Goal: Transaction & Acquisition: Purchase product/service

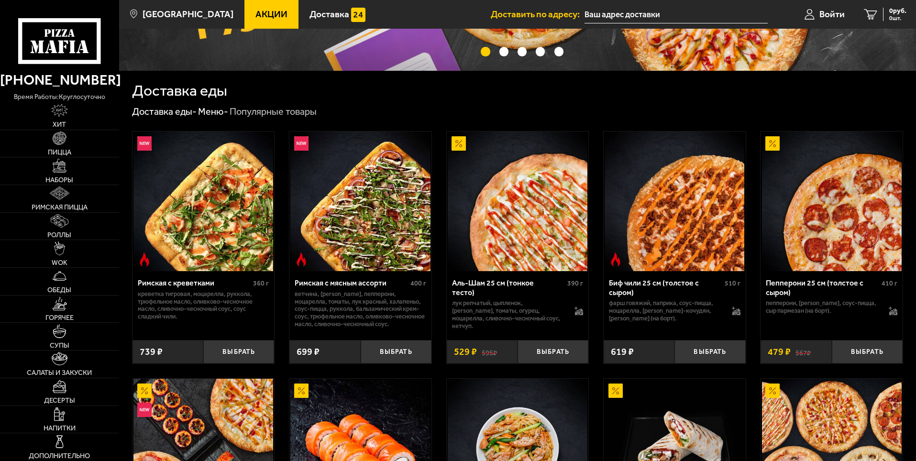
scroll to position [191, 0]
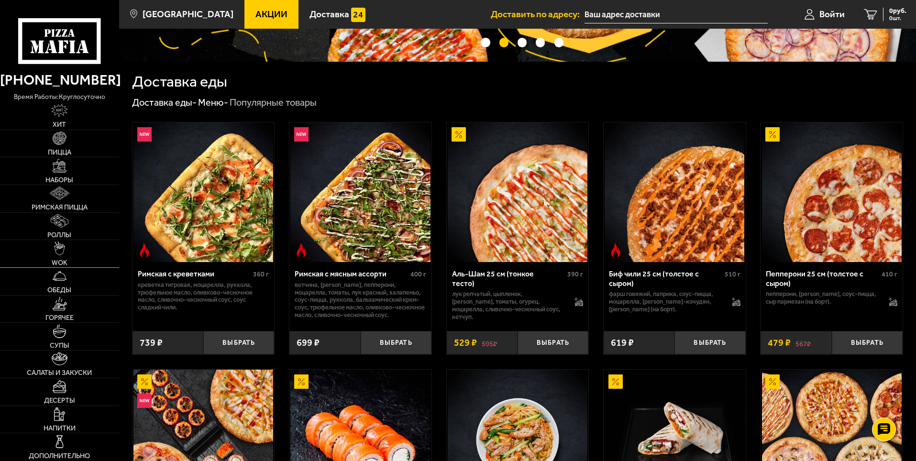
click at [58, 257] on link "WOK" at bounding box center [59, 253] width 119 height 27
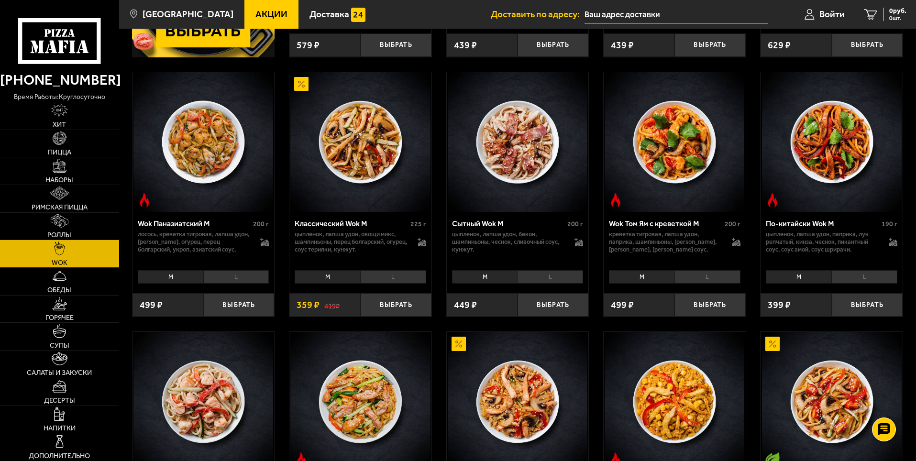
scroll to position [287, 0]
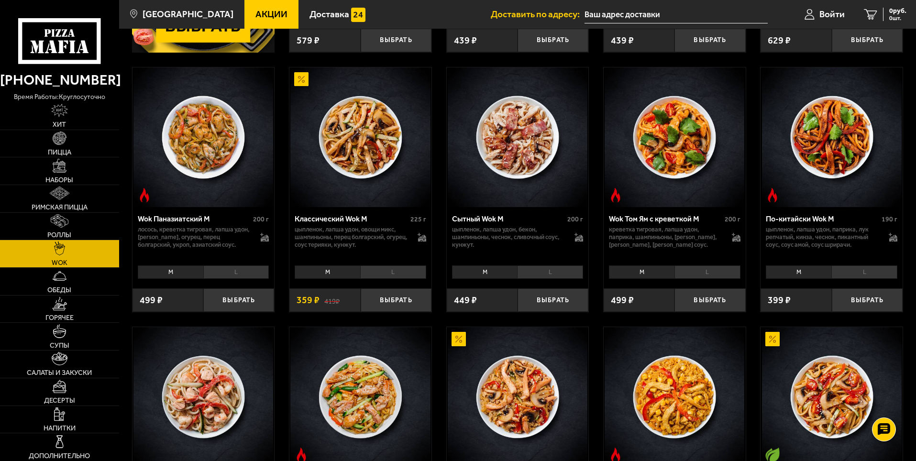
click at [398, 273] on li "L" at bounding box center [393, 272] width 66 height 13
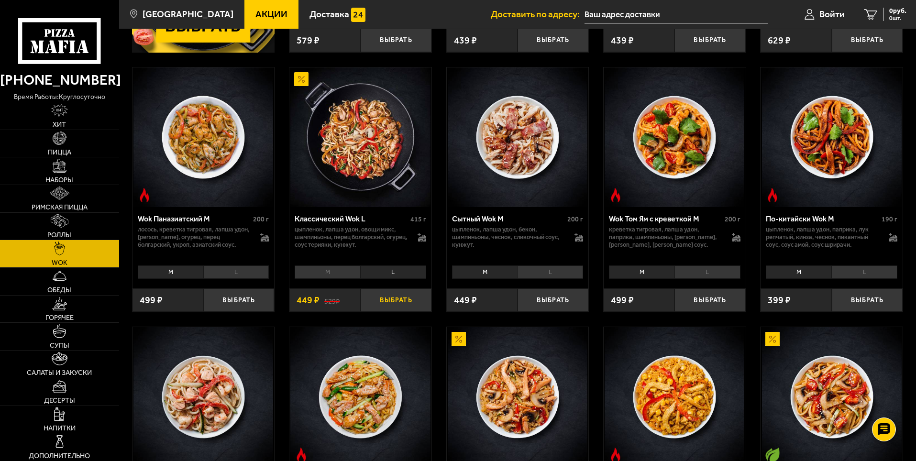
click at [396, 302] on button "Выбрать" at bounding box center [396, 300] width 71 height 23
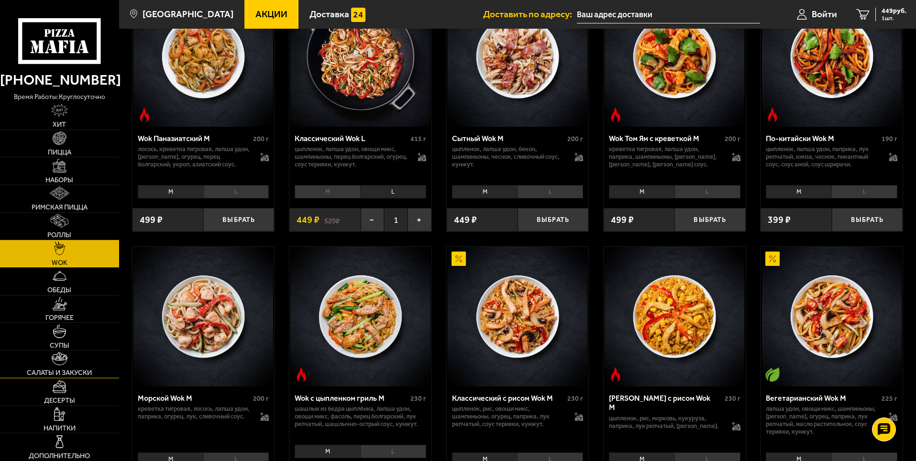
scroll to position [383, 0]
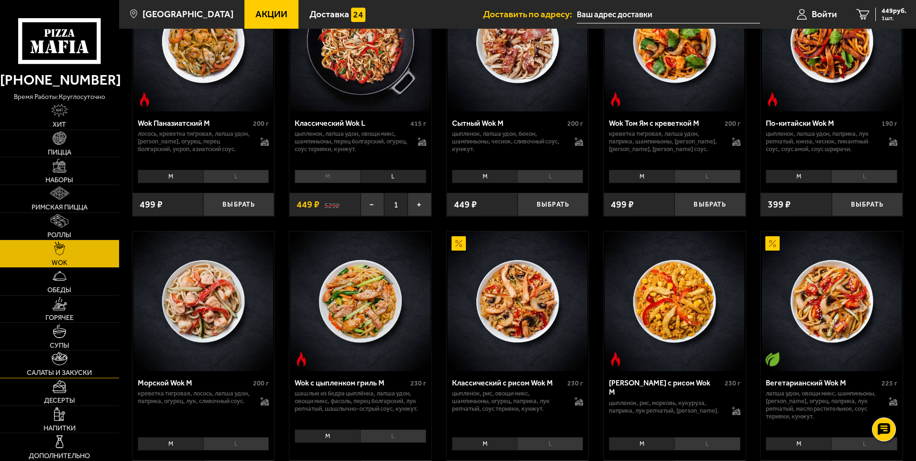
drag, startPoint x: 74, startPoint y: 368, endPoint x: 78, endPoint y: 363, distance: 6.4
click at [73, 368] on link "Салаты и закуски" at bounding box center [59, 364] width 119 height 27
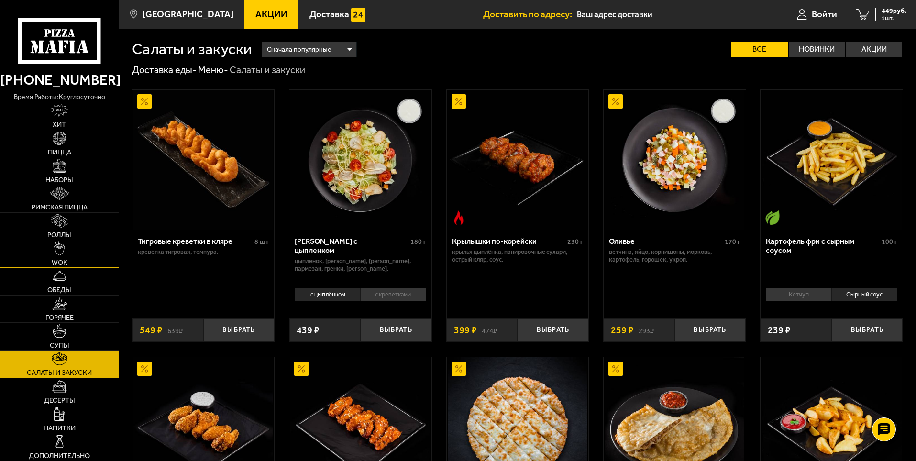
click at [87, 246] on link "WOK" at bounding box center [59, 253] width 119 height 27
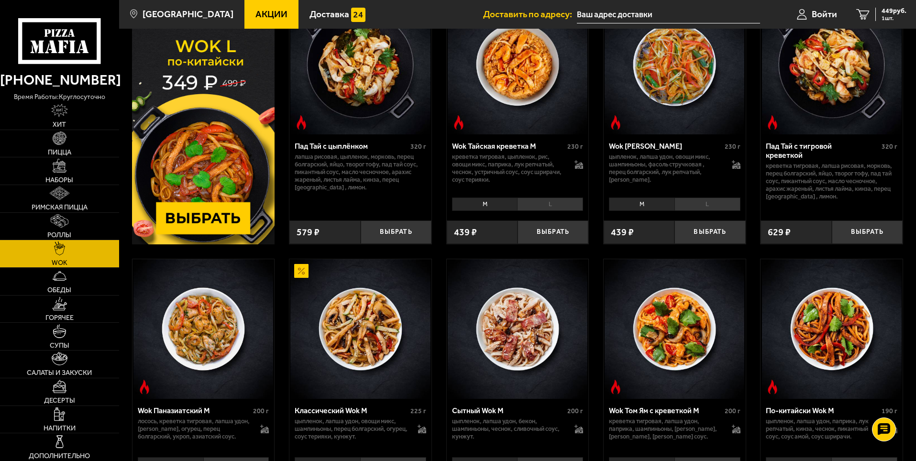
scroll to position [96, 0]
click at [81, 145] on link "Пицца" at bounding box center [59, 143] width 119 height 27
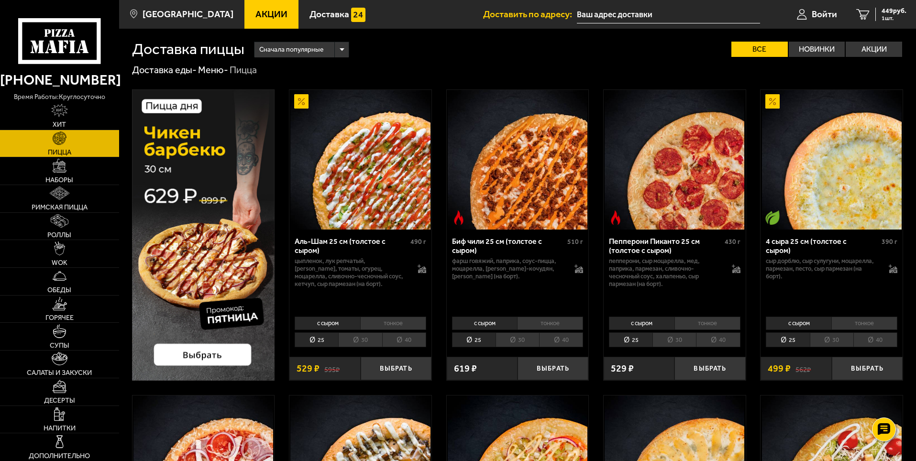
click at [318, 338] on li "25" at bounding box center [317, 340] width 44 height 15
click at [481, 340] on li "25" at bounding box center [474, 340] width 44 height 15
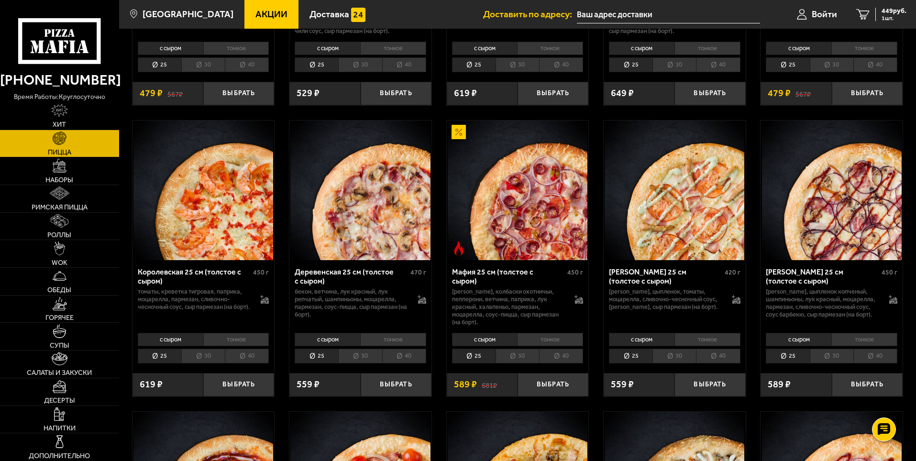
scroll to position [909, 0]
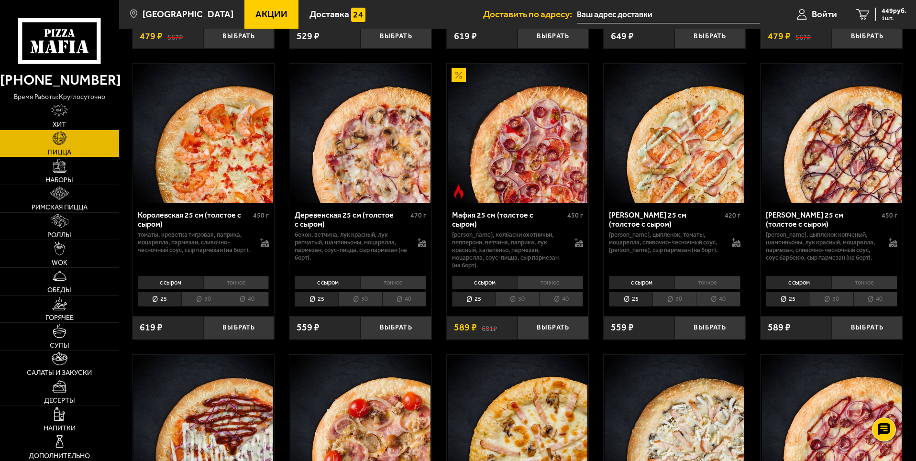
click at [237, 290] on li "тонкое" at bounding box center [236, 282] width 66 height 13
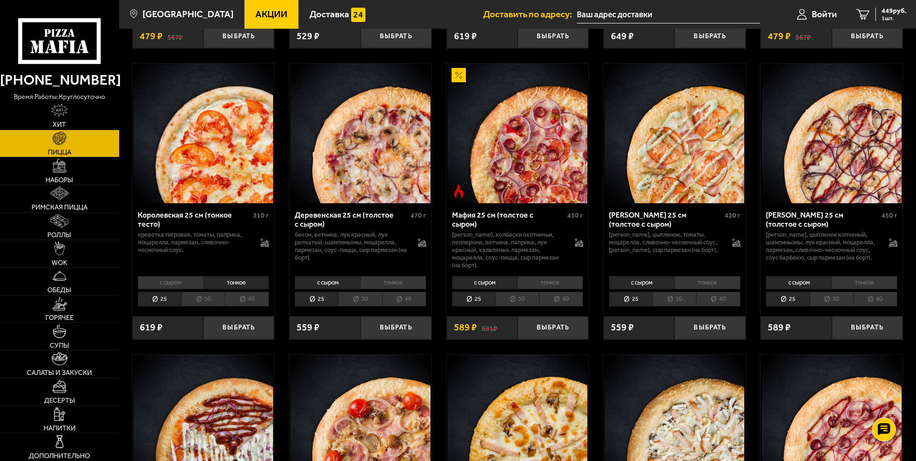
click at [167, 307] on li "25" at bounding box center [160, 299] width 44 height 15
click at [211, 307] on li "30" at bounding box center [203, 299] width 44 height 15
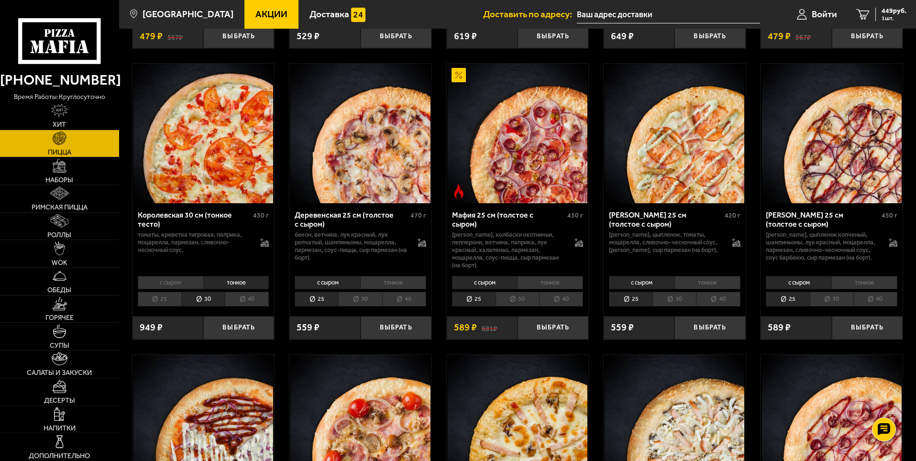
click at [167, 307] on li "25" at bounding box center [160, 299] width 44 height 15
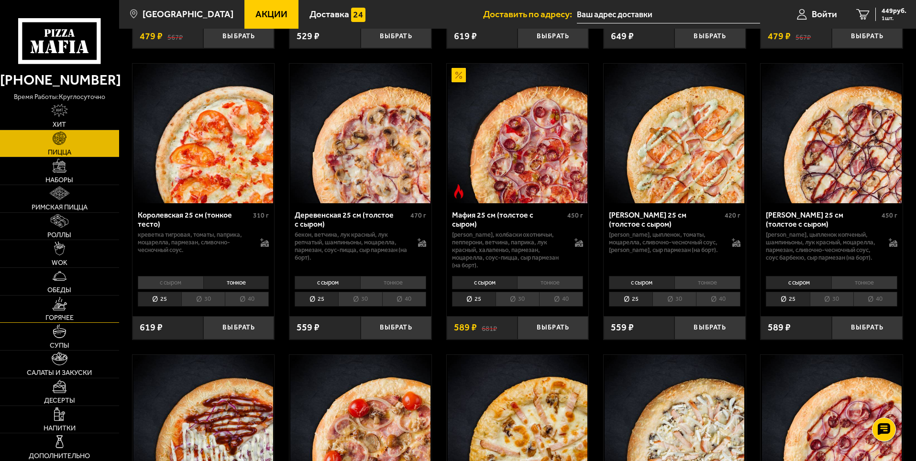
click at [83, 316] on link "Горячее" at bounding box center [59, 309] width 119 height 27
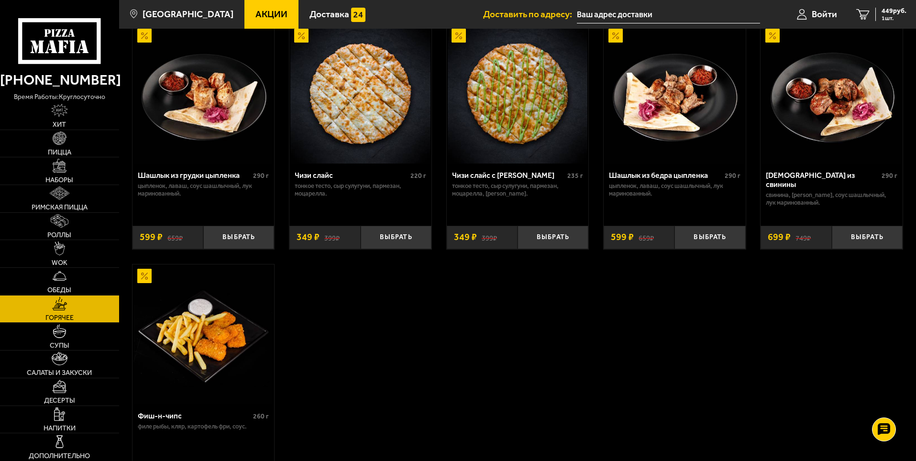
scroll to position [622, 0]
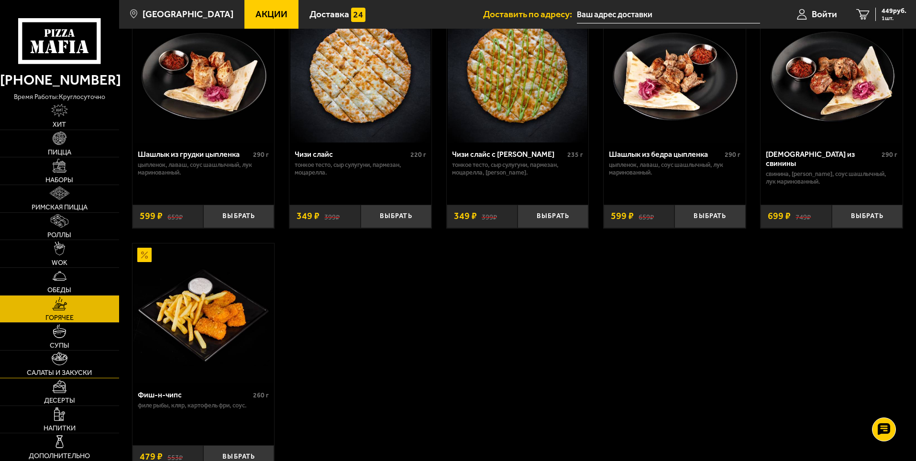
click at [88, 365] on link "Салаты и закуски" at bounding box center [59, 364] width 119 height 27
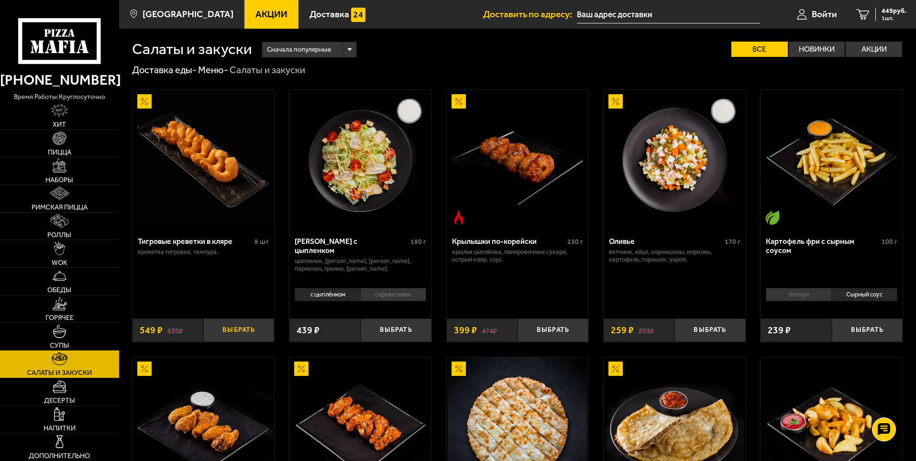
click at [223, 331] on button "Выбрать" at bounding box center [238, 330] width 71 height 23
click at [893, 13] on span "998 руб." at bounding box center [894, 11] width 25 height 7
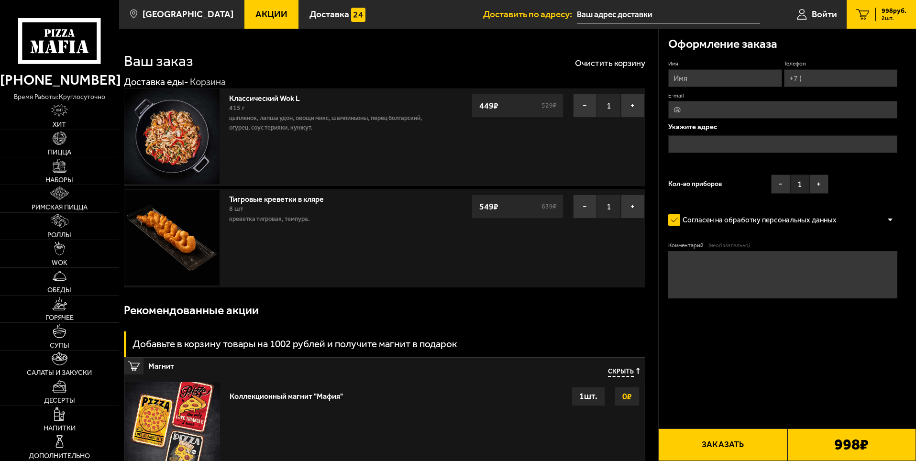
click at [825, 83] on input "Телефон" at bounding box center [840, 78] width 113 height 18
type input "[PHONE_NUMBER]"
click at [706, 80] on input "Имя" at bounding box center [725, 78] width 113 height 18
click at [827, 21] on link "Войти" at bounding box center [817, 14] width 59 height 29
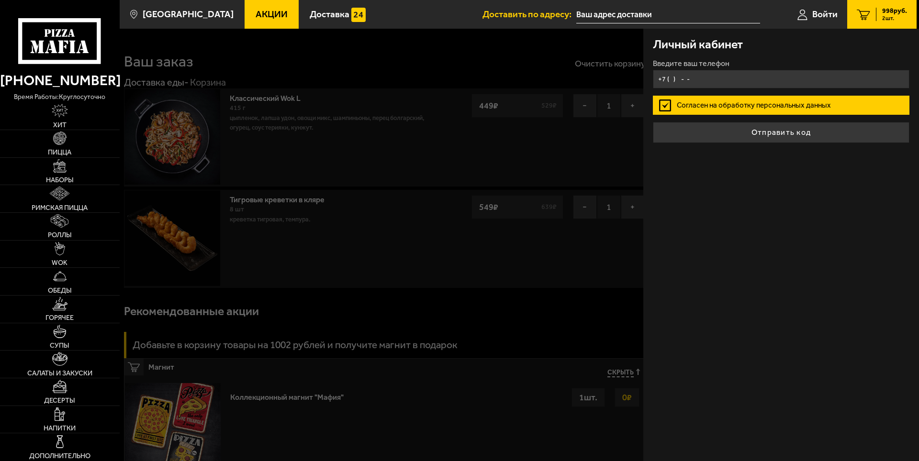
click at [693, 79] on input "+7 ( ) - -" at bounding box center [781, 79] width 257 height 19
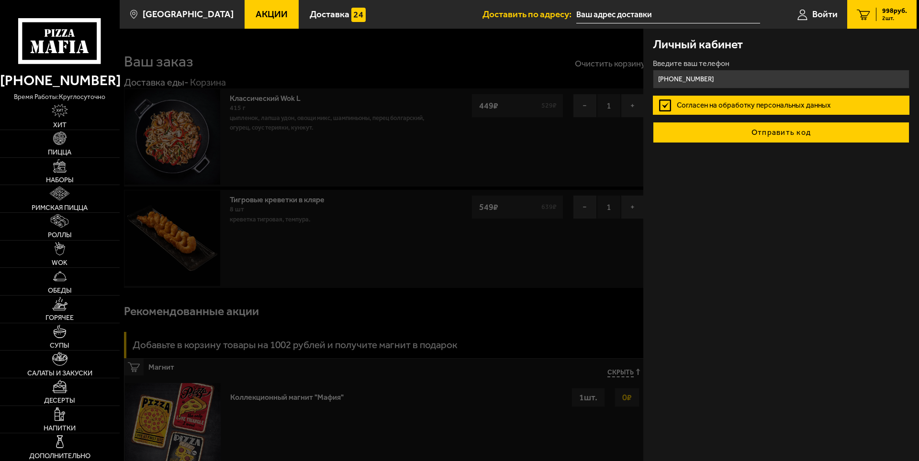
type input "[PHONE_NUMBER]"
click at [731, 136] on button "Отправить код" at bounding box center [781, 132] width 257 height 21
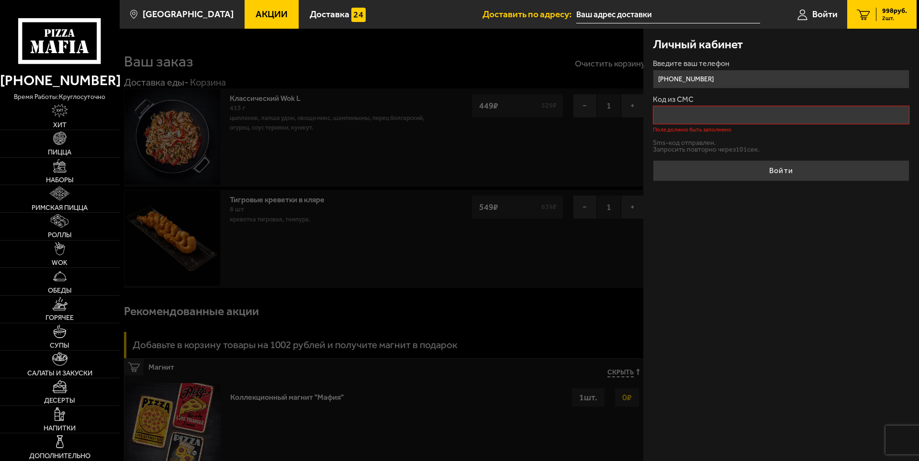
click at [702, 83] on input "[PHONE_NUMBER]" at bounding box center [781, 79] width 257 height 19
click at [704, 80] on input "[PHONE_NUMBER]" at bounding box center [781, 79] width 257 height 19
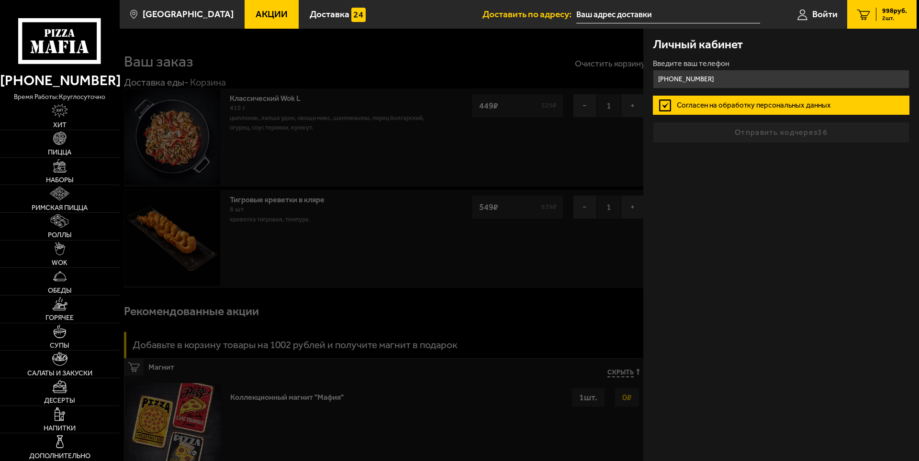
type input "[PHONE_NUMBER]"
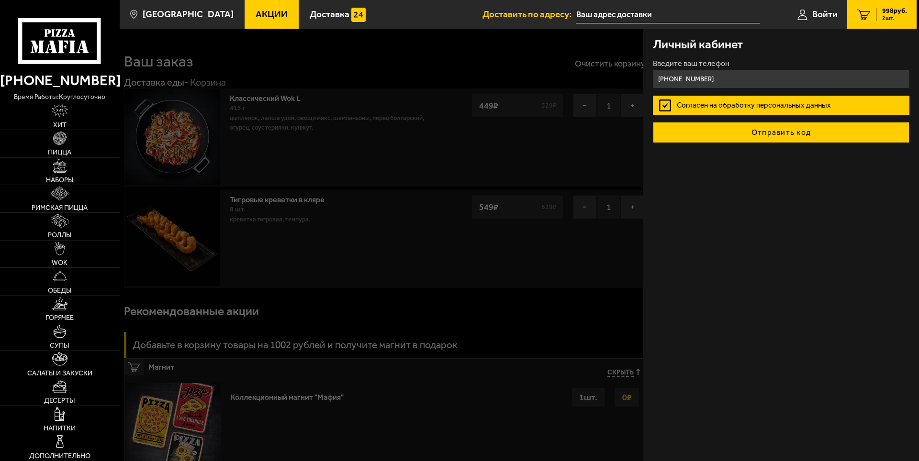
click at [780, 135] on button "Отправить код" at bounding box center [781, 132] width 257 height 21
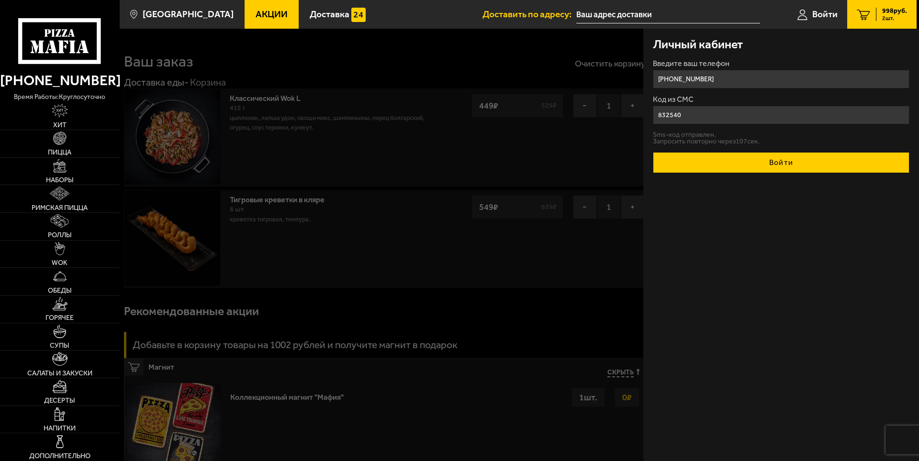
type input "832540"
click at [723, 167] on button "Войти" at bounding box center [781, 162] width 257 height 21
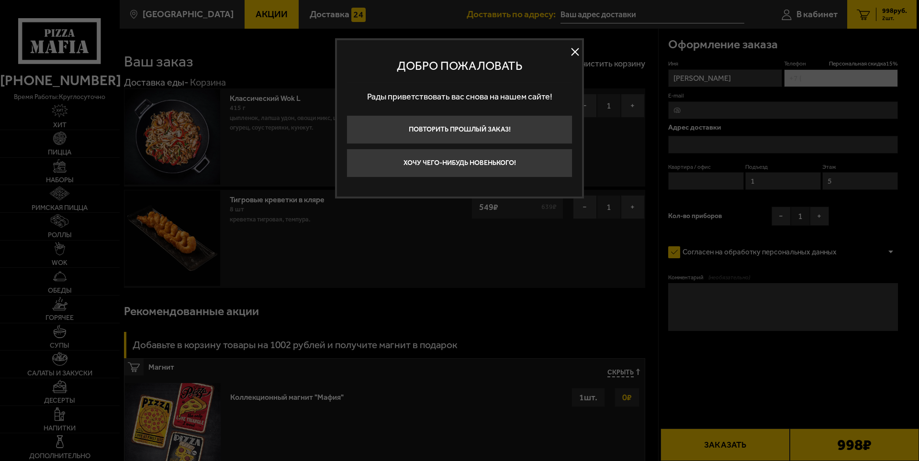
type input "[PHONE_NUMBER]"
click at [576, 51] on button at bounding box center [575, 52] width 14 height 14
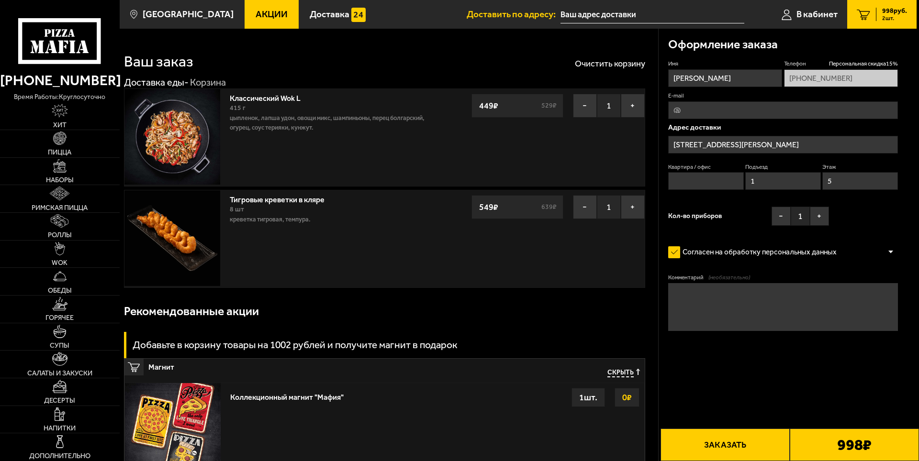
type input "[STREET_ADDRESS][PERSON_NAME]"
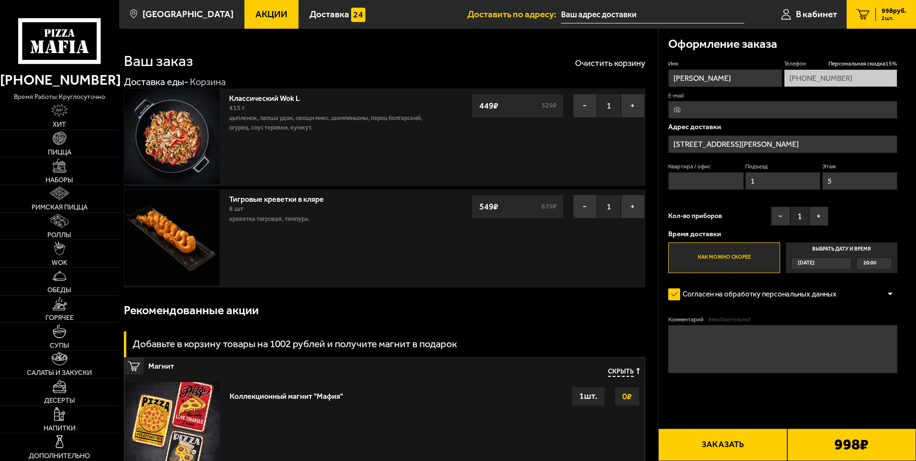
click at [702, 191] on div "Квартира / офис Подъезд 1 Этаж 5" at bounding box center [783, 179] width 229 height 32
click at [702, 177] on input "Квартира / офис" at bounding box center [706, 181] width 75 height 18
type input "14"
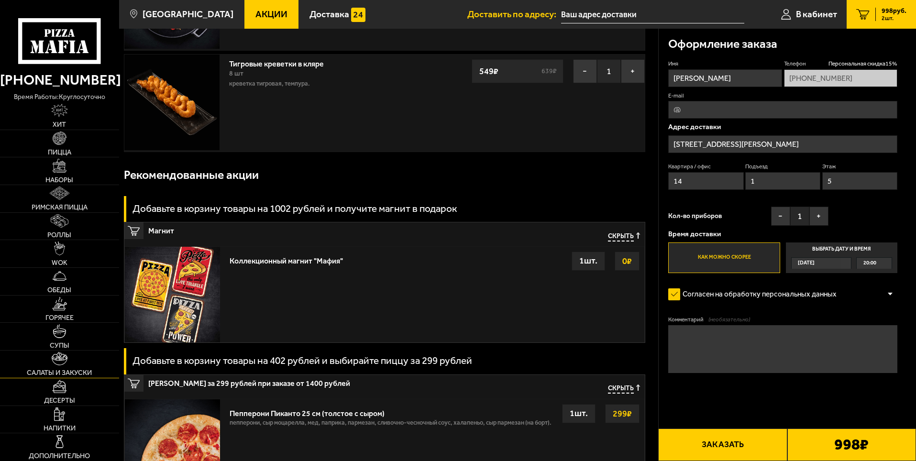
scroll to position [144, 0]
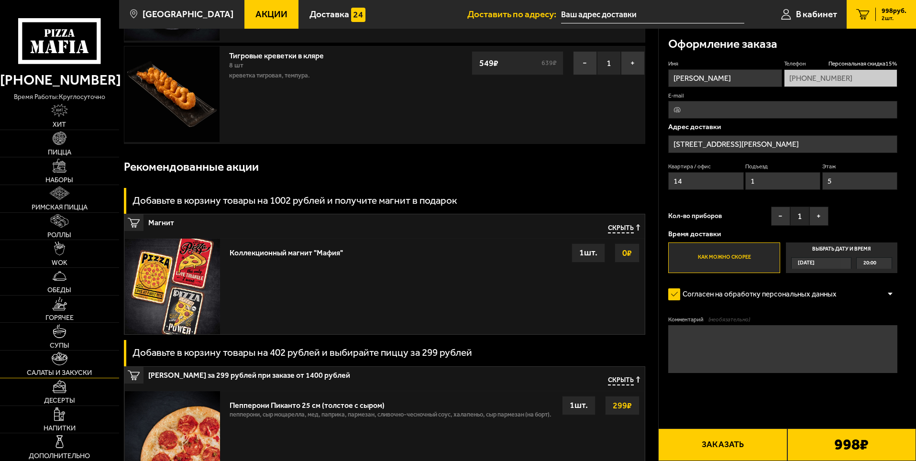
click at [58, 369] on link "Салаты и закуски" at bounding box center [59, 364] width 119 height 27
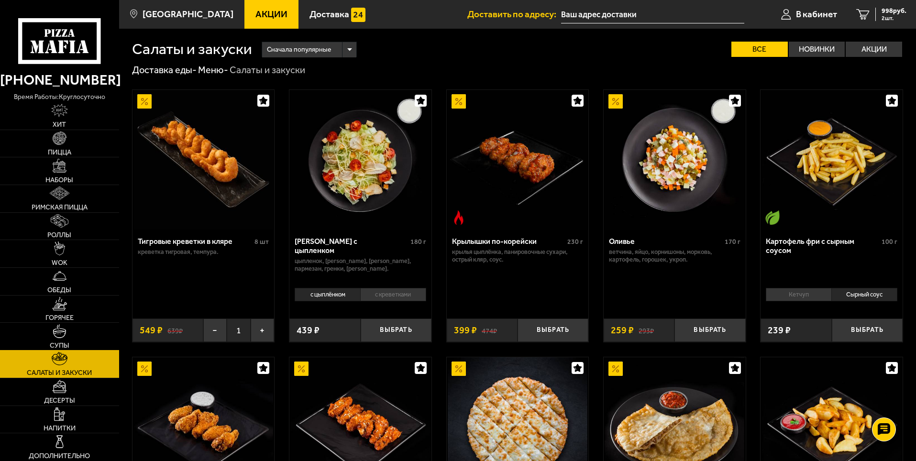
click at [55, 339] on link "Супы" at bounding box center [59, 336] width 119 height 27
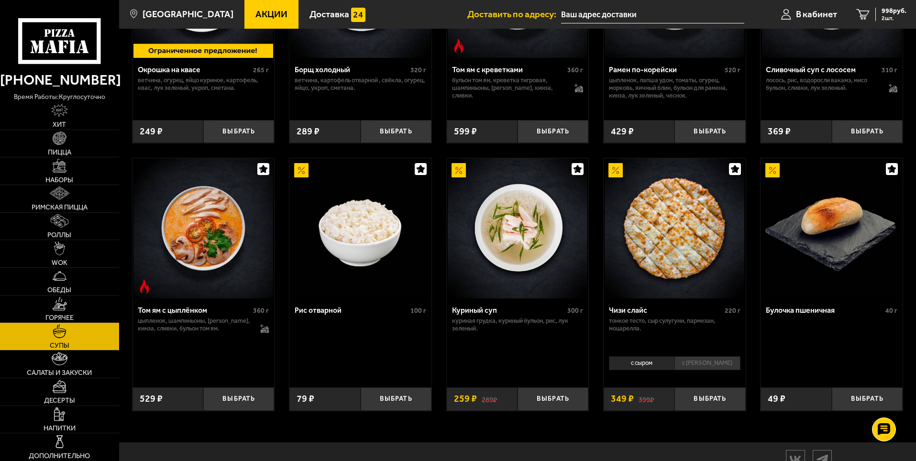
scroll to position [326, 0]
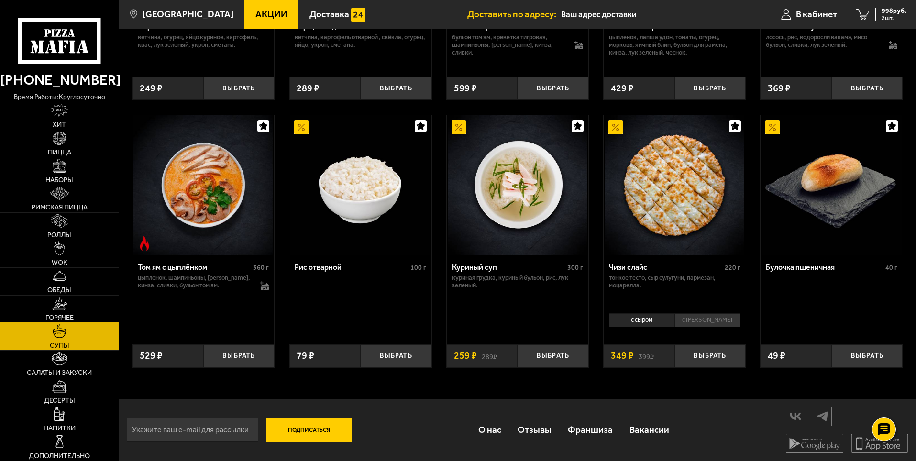
drag, startPoint x: 62, startPoint y: 313, endPoint x: 59, endPoint y: 305, distance: 8.0
click at [61, 312] on link "Горячее" at bounding box center [59, 309] width 119 height 27
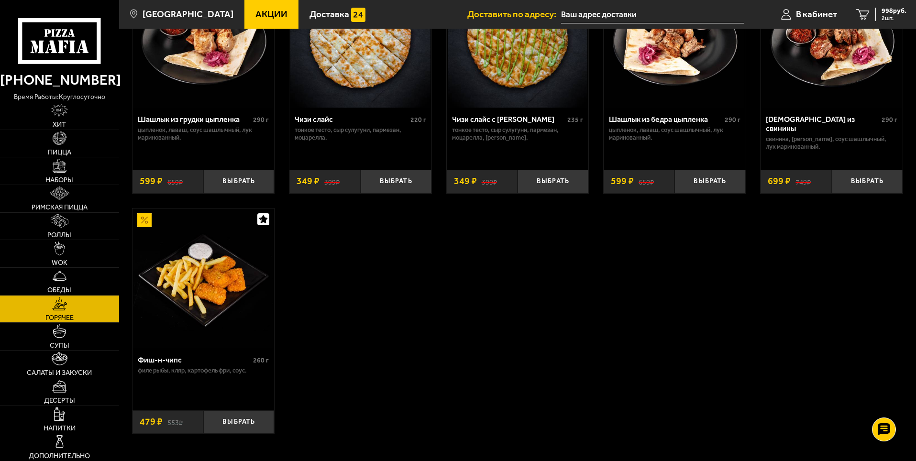
scroll to position [670, 0]
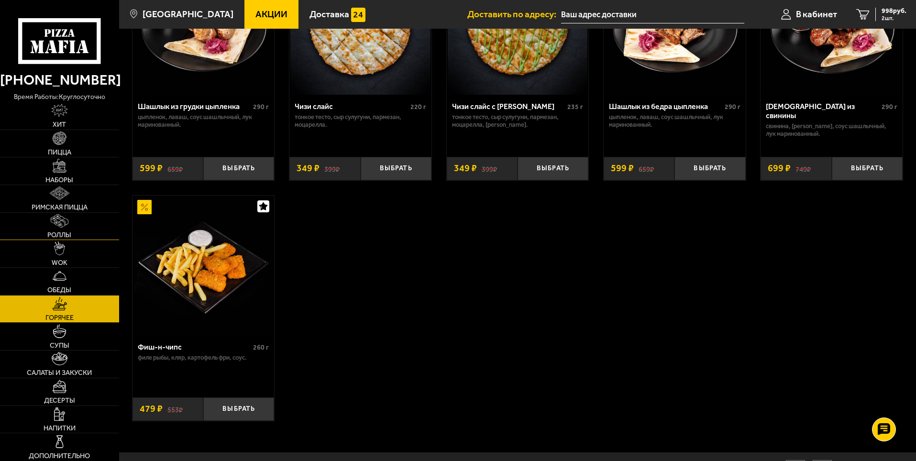
click at [56, 232] on span "Роллы" at bounding box center [59, 235] width 24 height 7
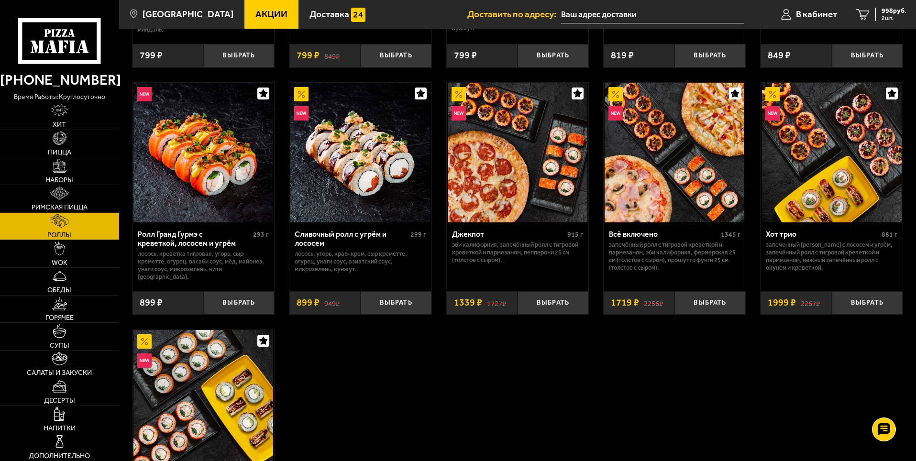
scroll to position [526, 0]
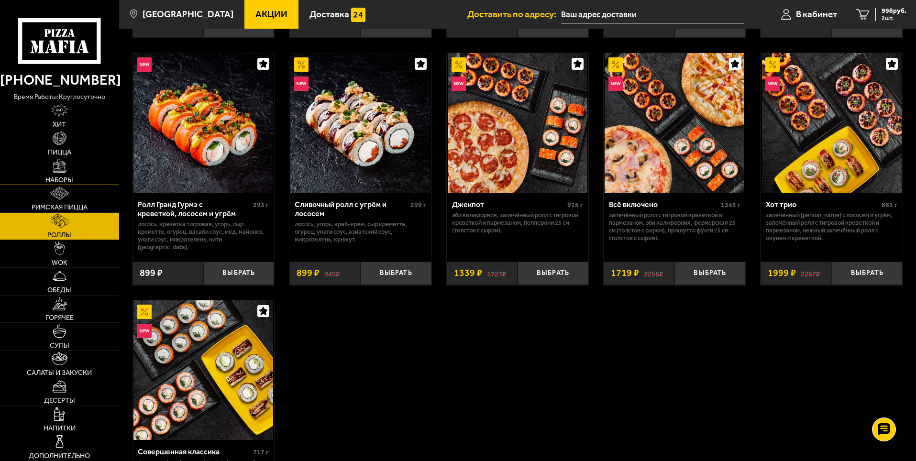
drag, startPoint x: 67, startPoint y: 142, endPoint x: 75, endPoint y: 167, distance: 26.2
click at [67, 143] on link "Пицца" at bounding box center [59, 143] width 119 height 27
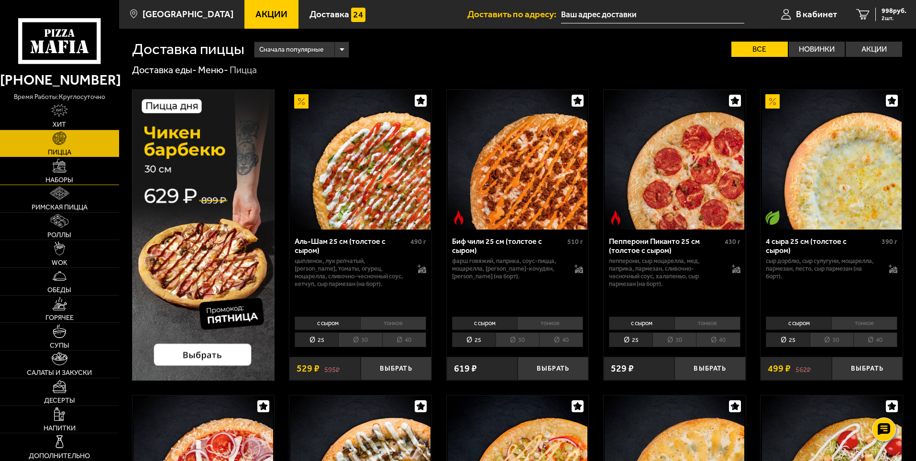
click at [71, 175] on link "Наборы" at bounding box center [59, 170] width 119 height 27
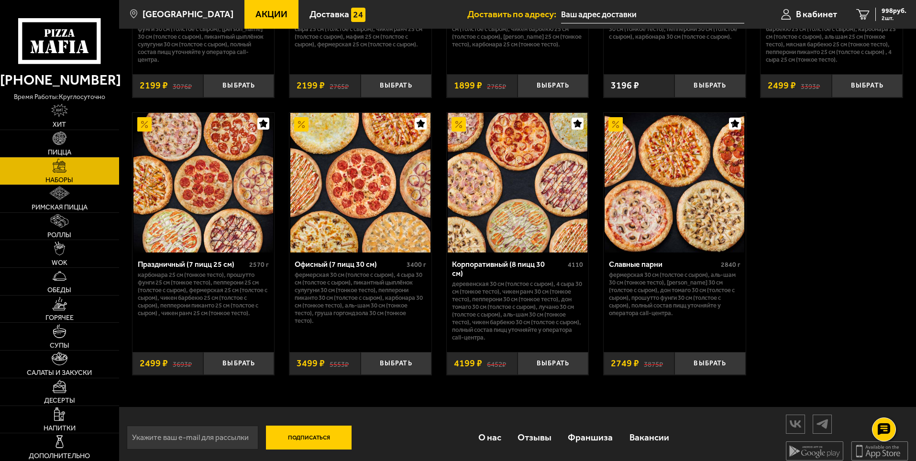
scroll to position [1442, 0]
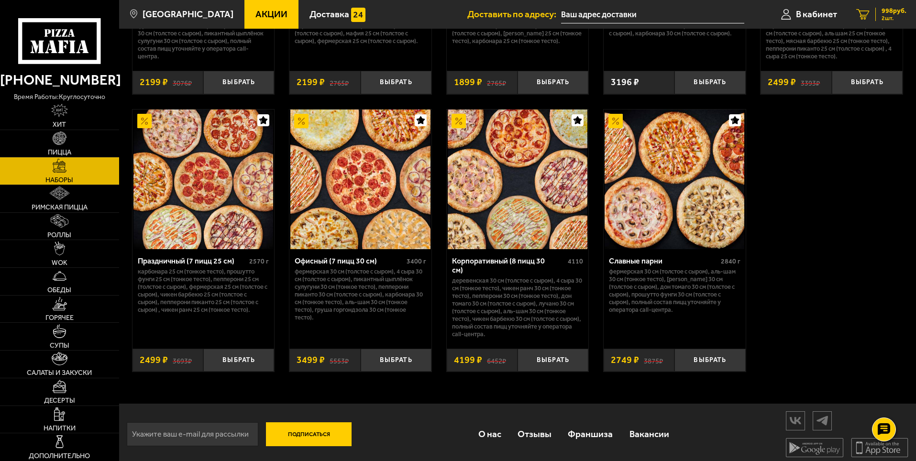
click at [892, 14] on span "998 руб." at bounding box center [894, 11] width 25 height 7
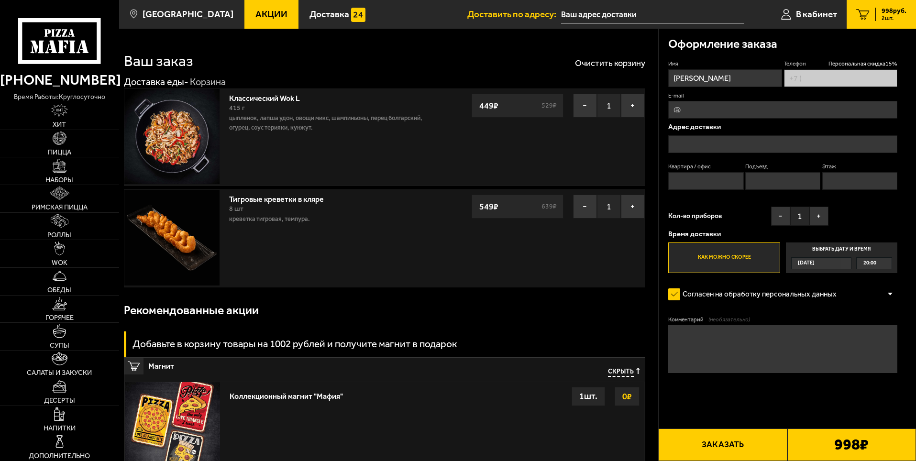
type input "[PHONE_NUMBER]"
type input "[STREET_ADDRESS][PERSON_NAME]"
type input "1"
type input "5"
type input "[STREET_ADDRESS][PERSON_NAME]"
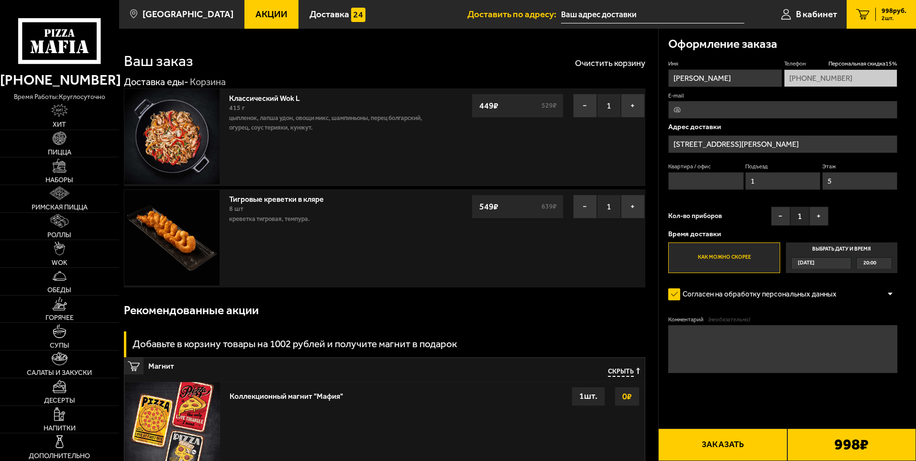
click at [695, 176] on input "Квартира / офис" at bounding box center [706, 181] width 75 height 18
type input "14"
click at [699, 113] on input "E-mail" at bounding box center [783, 110] width 229 height 18
type input "[EMAIL_ADDRESS][DOMAIN_NAME]"
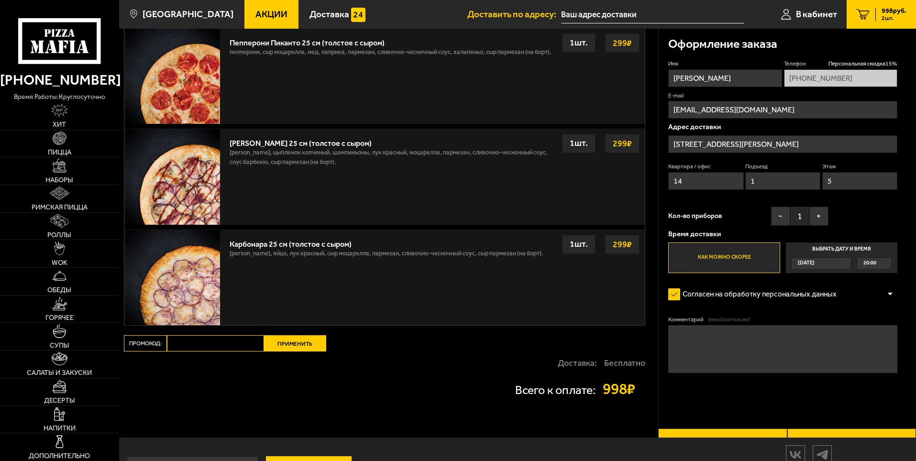
scroll to position [526, 0]
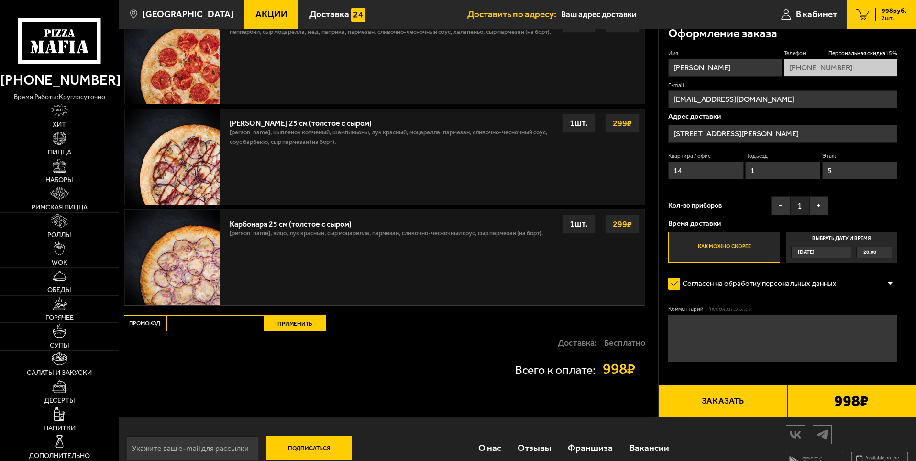
click at [223, 324] on input "Промокод:" at bounding box center [215, 323] width 97 height 16
paste input "Apple"
type input "Apple"
click at [315, 326] on button "Применить" at bounding box center [295, 323] width 62 height 16
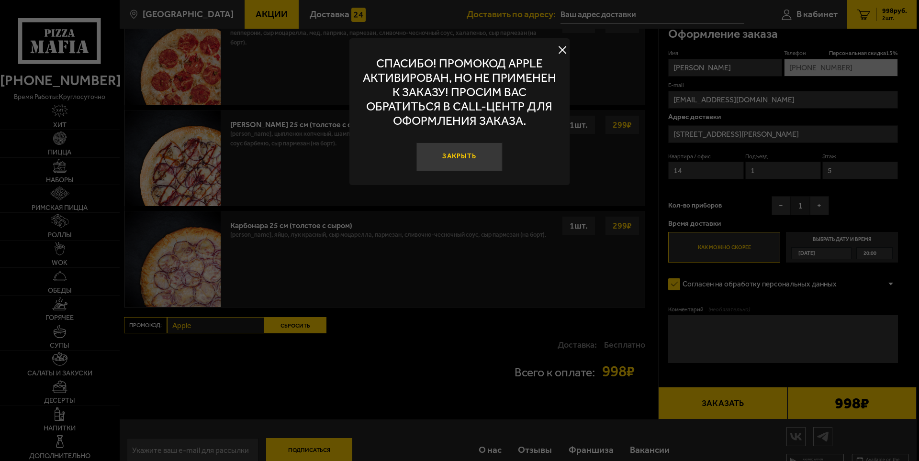
click at [468, 156] on button "Закрыть" at bounding box center [459, 157] width 86 height 29
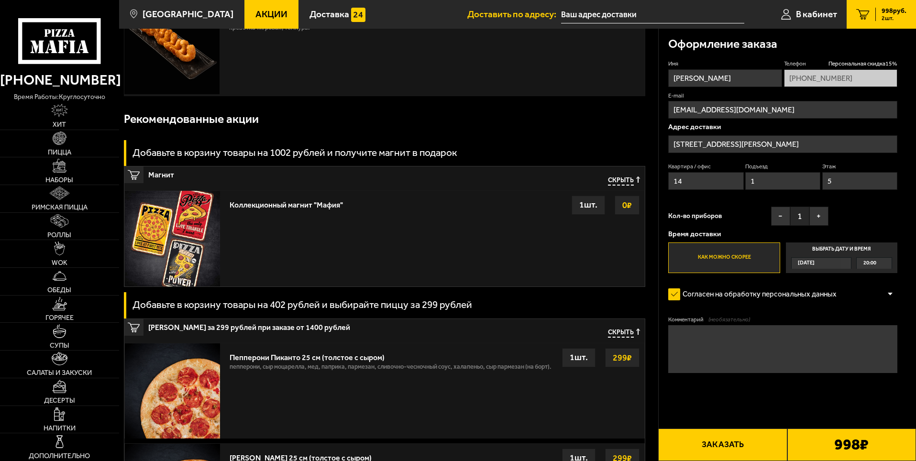
scroll to position [0, 0]
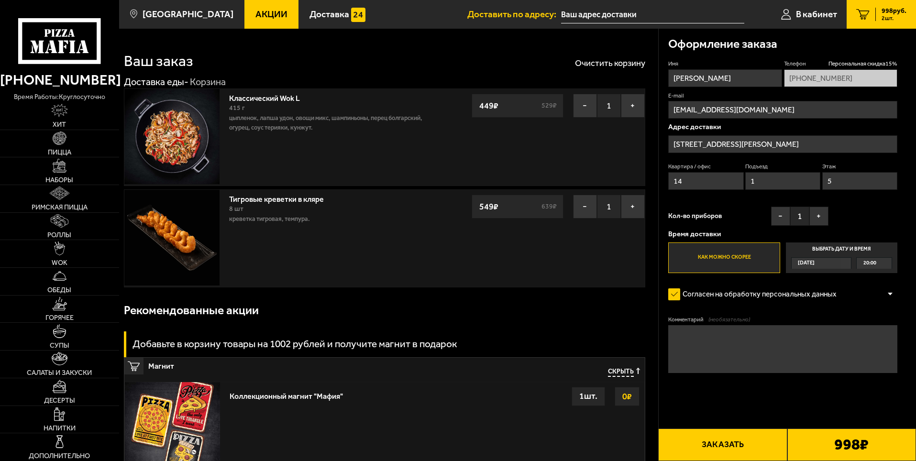
click at [753, 133] on div "Адрес доставки [STREET_ADDRESS][PERSON_NAME]" at bounding box center [783, 158] width 229 height 71
click at [755, 140] on input "[STREET_ADDRESS][PERSON_NAME]" at bounding box center [783, 144] width 229 height 18
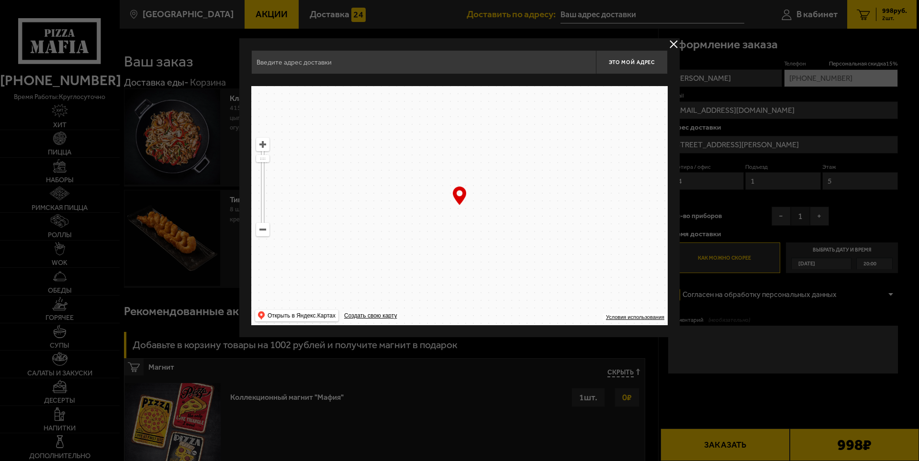
type input "[STREET_ADDRESS][PERSON_NAME]"
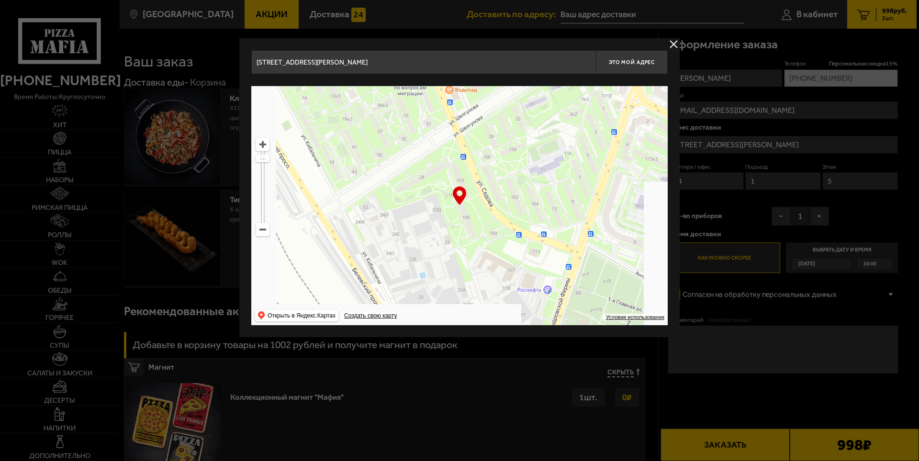
click at [676, 43] on button "delivery type" at bounding box center [674, 44] width 12 height 12
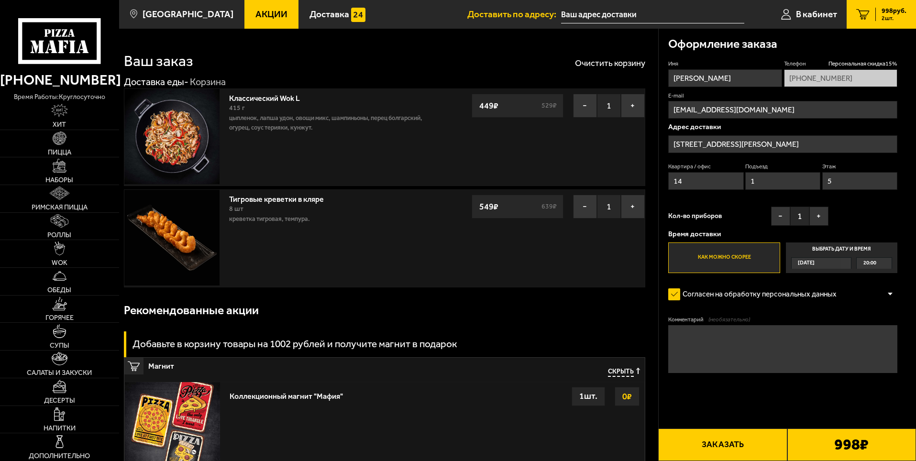
click at [729, 445] on button "Заказать" at bounding box center [723, 445] width 129 height 33
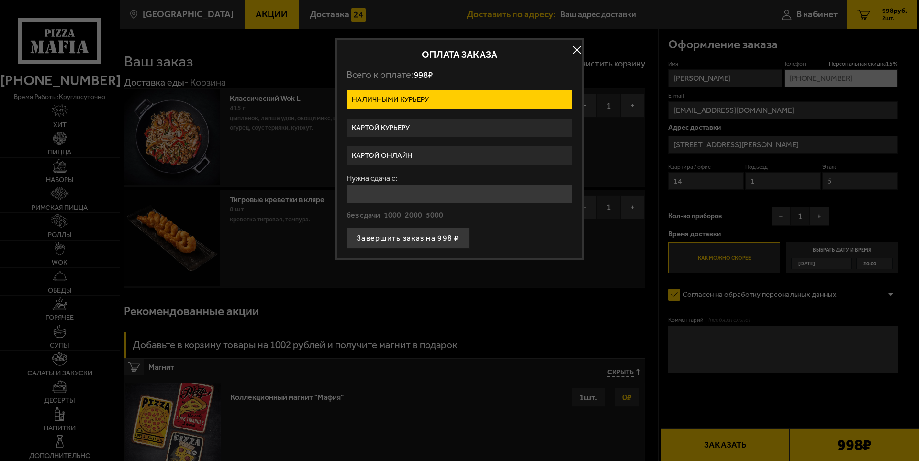
click at [391, 157] on label "Картой онлайн" at bounding box center [459, 155] width 226 height 19
click at [0, 0] on input "Картой онлайн" at bounding box center [0, 0] width 0 height 0
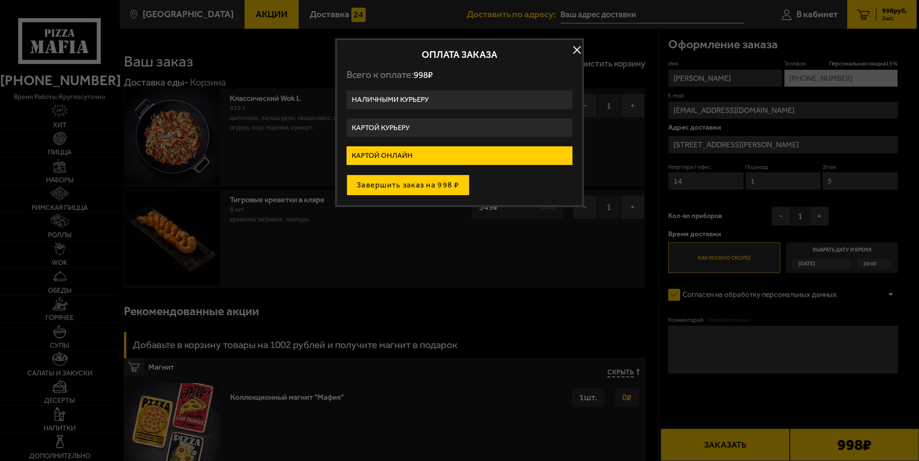
click at [408, 184] on button "Завершить заказ на 998 ₽" at bounding box center [407, 185] width 123 height 21
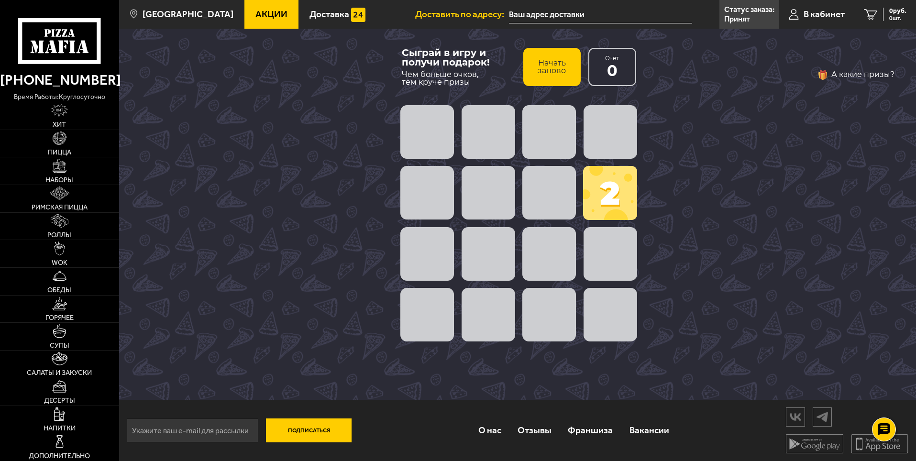
click at [562, 196] on span at bounding box center [550, 193] width 54 height 54
click at [426, 138] on span at bounding box center [428, 132] width 54 height 54
click at [606, 207] on span at bounding box center [610, 193] width 54 height 54
drag, startPoint x: 544, startPoint y: 326, endPoint x: 637, endPoint y: 220, distance: 141.1
click at [673, 226] on div "Сыграй в игру и получи подарок! Чем больше очков, тем круче призы Начать заново…" at bounding box center [517, 214] width 797 height 371
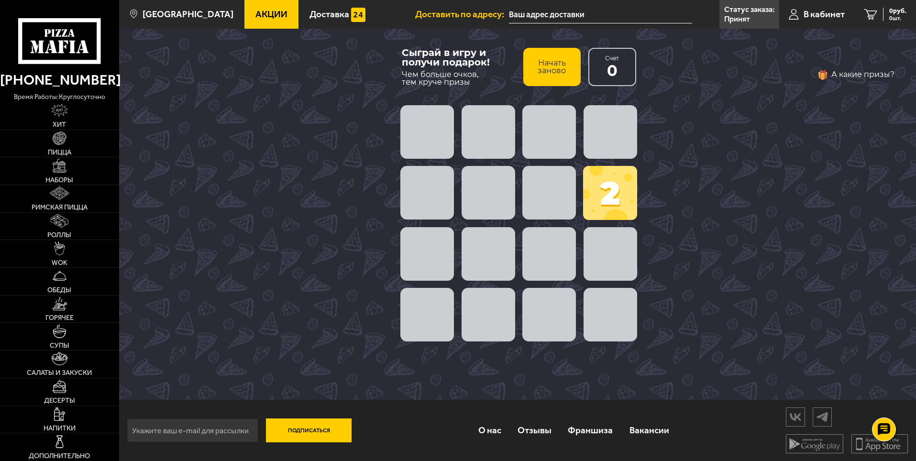
click at [527, 257] on span at bounding box center [550, 254] width 54 height 54
click at [488, 247] on span at bounding box center [489, 254] width 54 height 54
click at [562, 67] on button "Начать заново" at bounding box center [552, 67] width 57 height 38
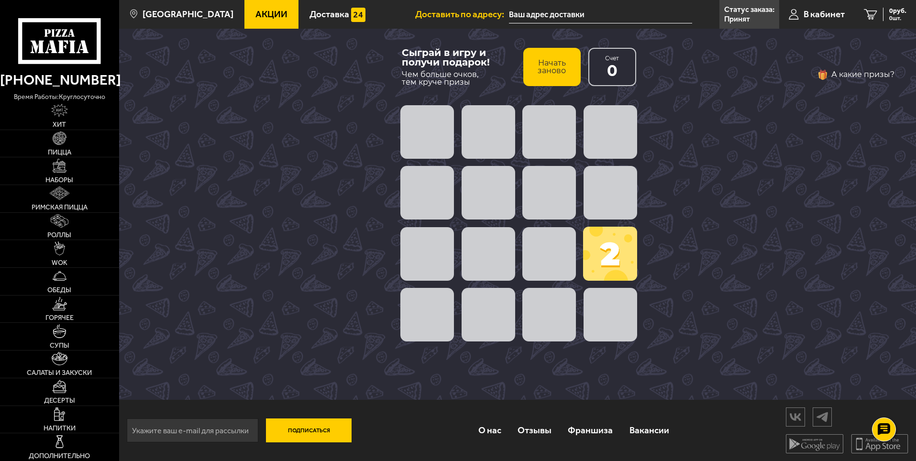
click at [562, 67] on button "Начать заново" at bounding box center [552, 67] width 57 height 38
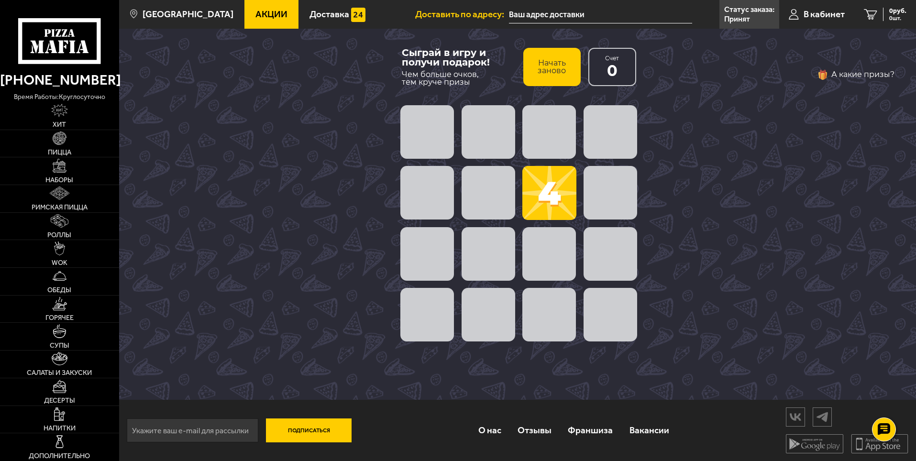
click at [557, 197] on span at bounding box center [550, 193] width 54 height 54
click at [556, 197] on span at bounding box center [550, 193] width 54 height 54
drag, startPoint x: 489, startPoint y: 184, endPoint x: 495, endPoint y: 174, distance: 11.4
click at [497, 182] on span at bounding box center [489, 193] width 54 height 54
click at [546, 69] on button "Начать заново" at bounding box center [552, 67] width 57 height 38
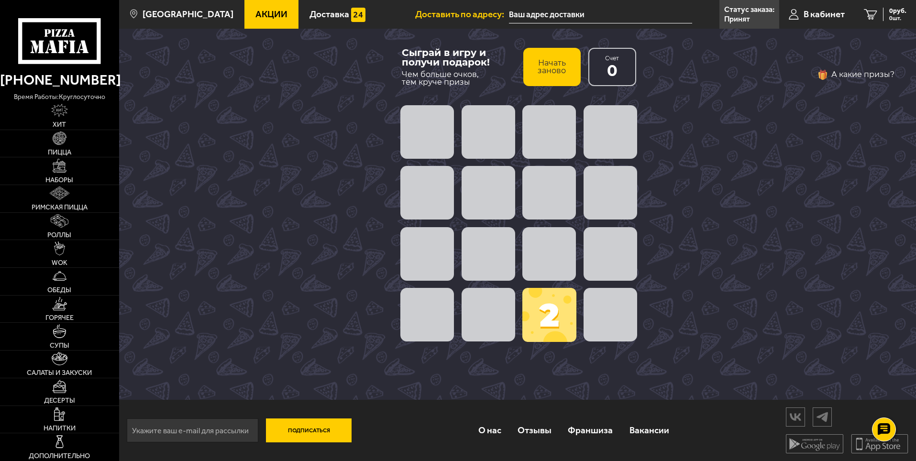
click at [546, 69] on button "Начать заново" at bounding box center [552, 67] width 57 height 38
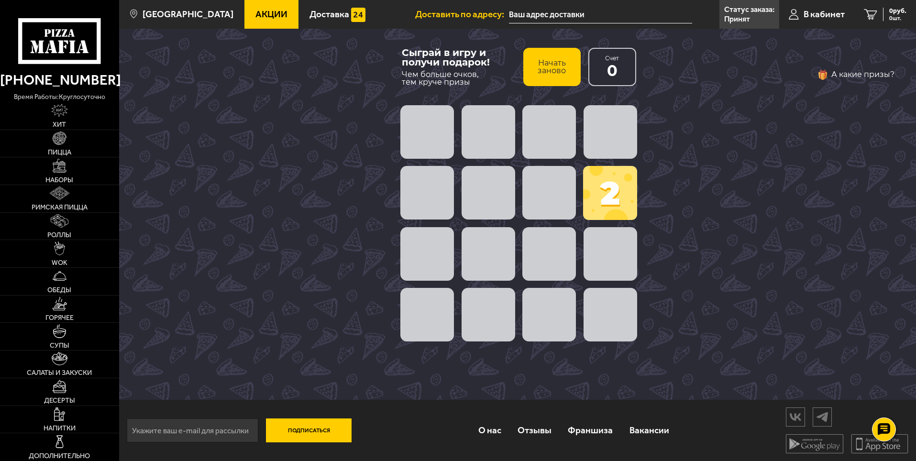
drag, startPoint x: 612, startPoint y: 210, endPoint x: 611, endPoint y: 200, distance: 9.7
click at [611, 201] on span at bounding box center [610, 193] width 54 height 54
drag, startPoint x: 612, startPoint y: 150, endPoint x: 531, endPoint y: 150, distance: 80.4
click at [609, 150] on span at bounding box center [611, 132] width 54 height 54
drag, startPoint x: 447, startPoint y: 136, endPoint x: 544, endPoint y: 37, distance: 138.1
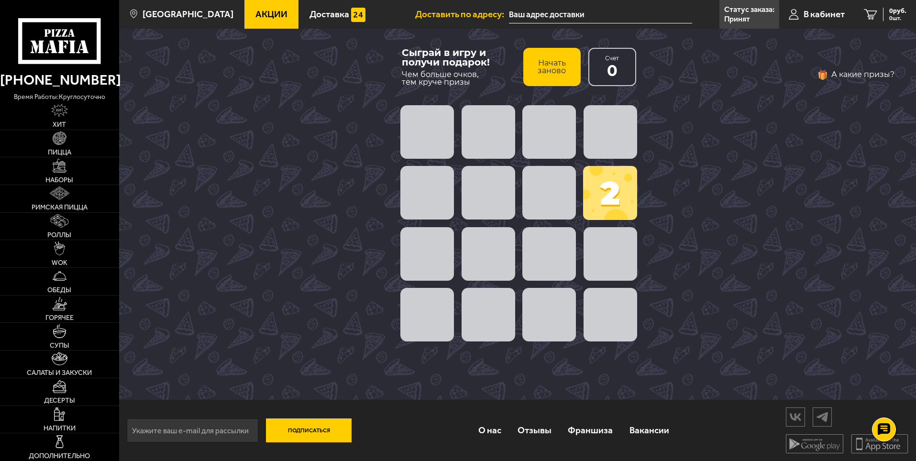
click at [453, 131] on span at bounding box center [428, 132] width 54 height 54
